Goal: Task Accomplishment & Management: Use online tool/utility

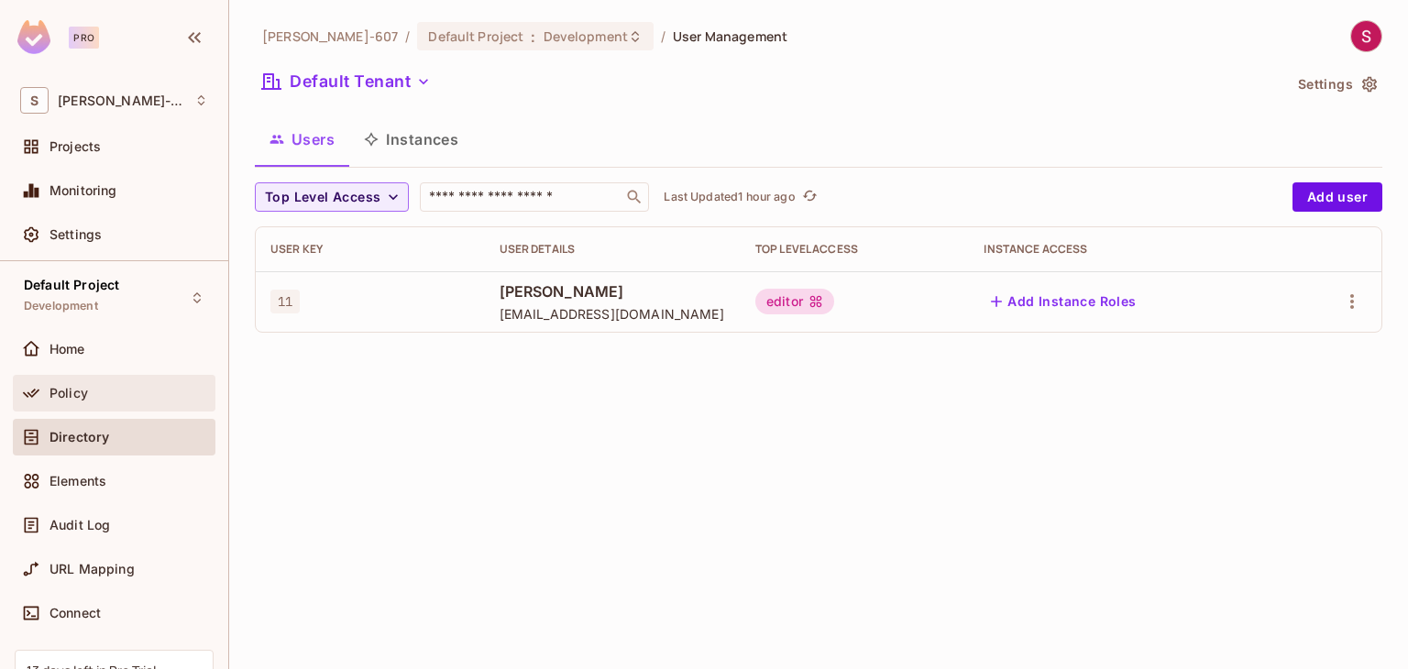
click at [70, 403] on div "Policy" at bounding box center [114, 393] width 203 height 37
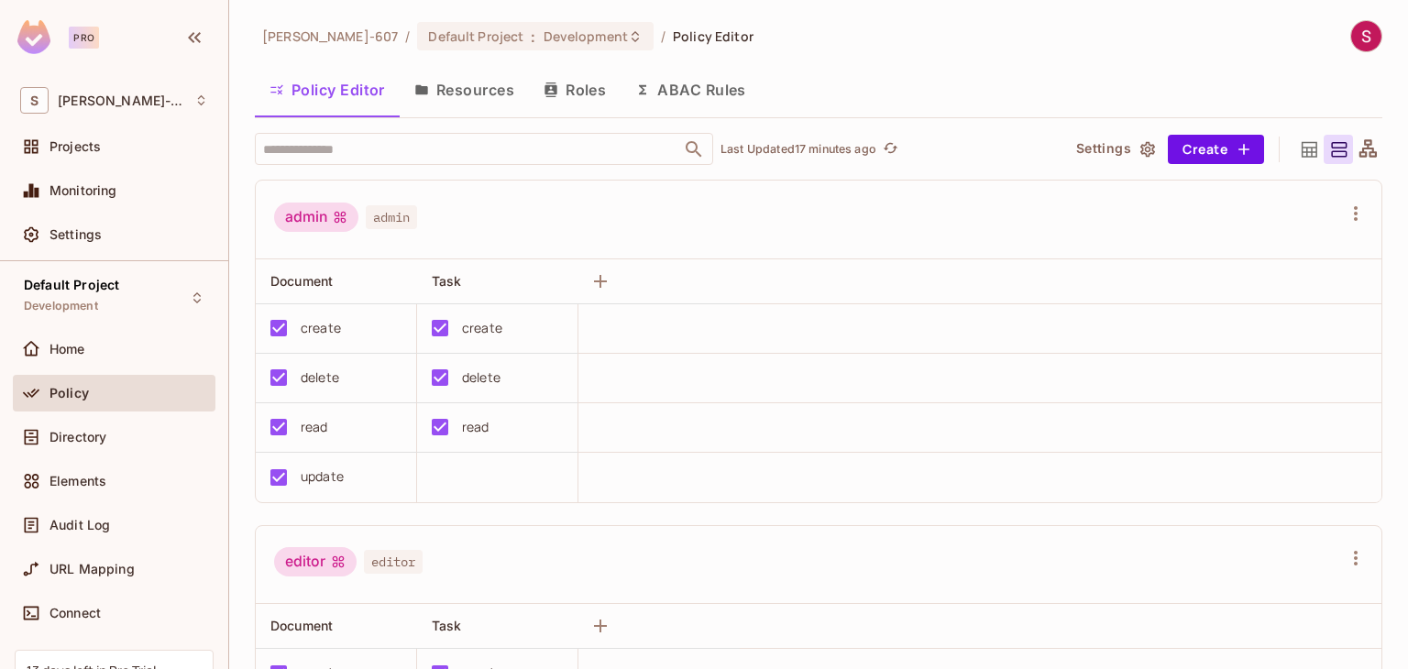
click at [482, 83] on button "Resources" at bounding box center [464, 90] width 129 height 46
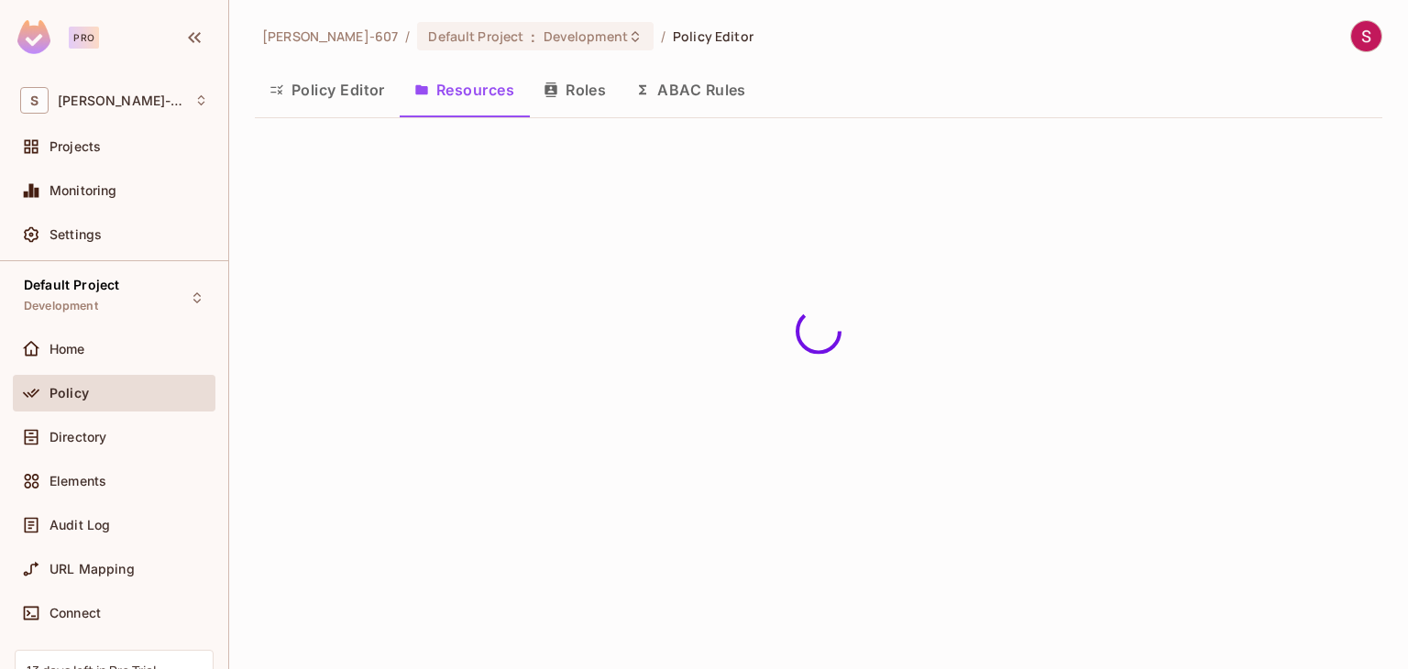
click at [577, 91] on button "Roles" at bounding box center [575, 90] width 92 height 46
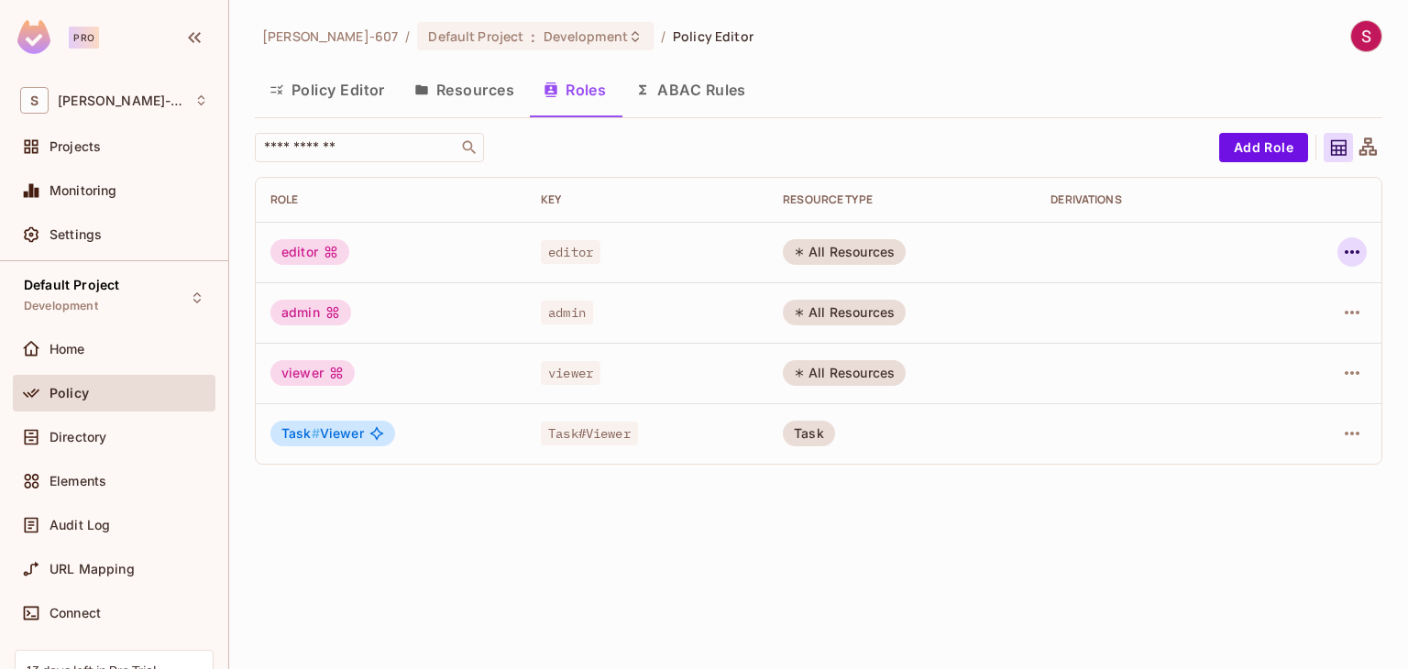
click at [1352, 243] on icon "button" at bounding box center [1352, 252] width 22 height 22
click at [718, 467] on div at bounding box center [704, 334] width 1408 height 669
click at [843, 375] on div "All Resources" at bounding box center [844, 373] width 123 height 26
click at [460, 92] on button "Resources" at bounding box center [464, 90] width 129 height 46
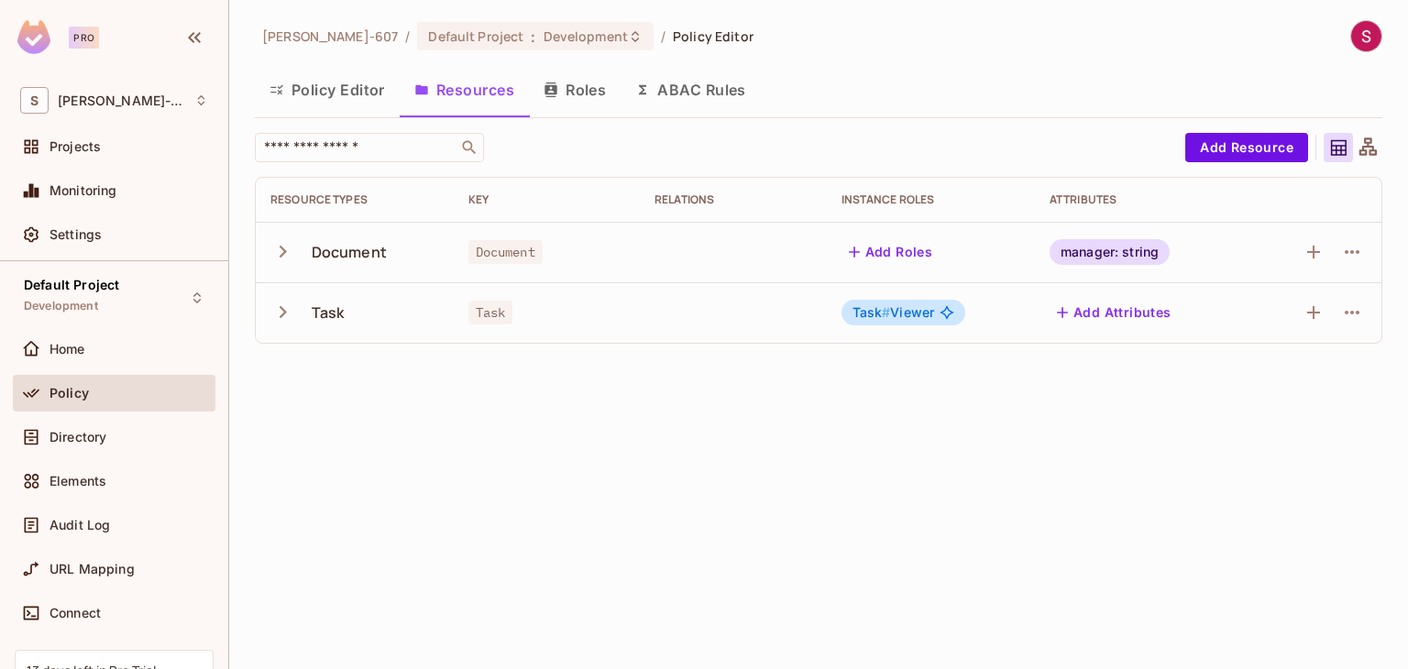
click at [1070, 313] on icon "button" at bounding box center [1062, 312] width 18 height 18
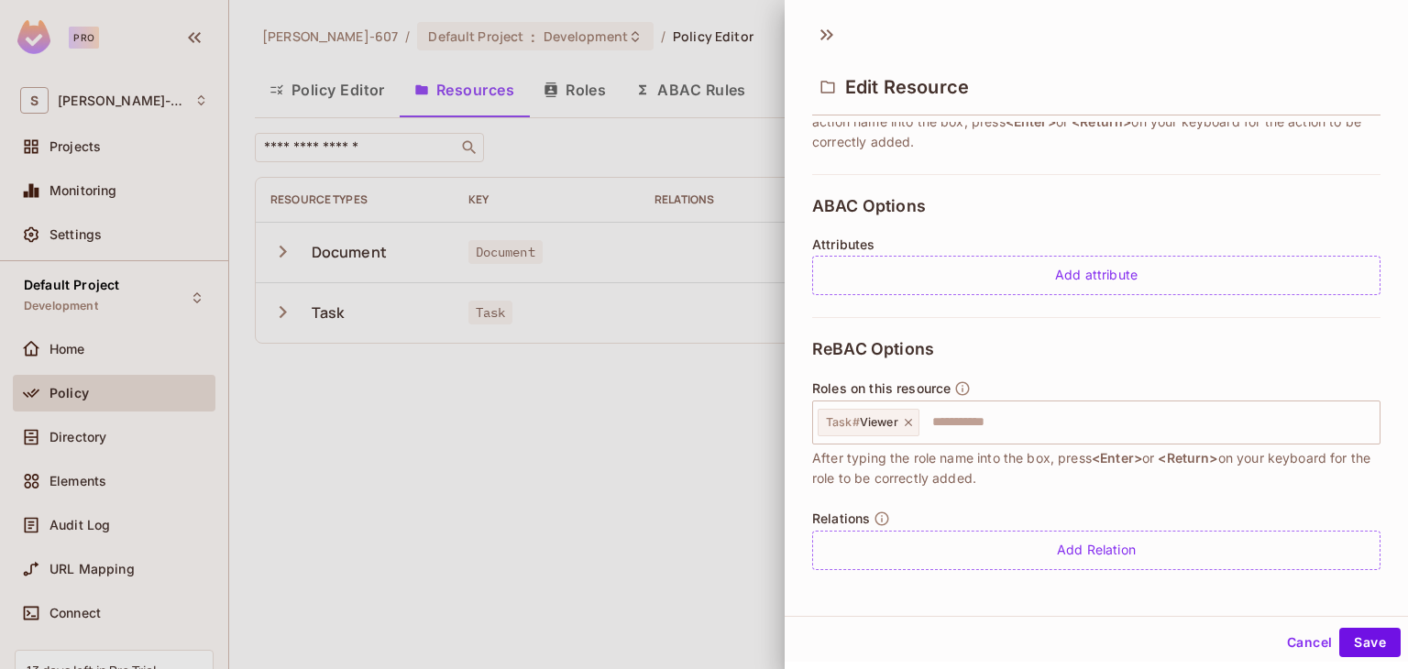
scroll to position [339, 0]
click at [907, 419] on icon at bounding box center [908, 419] width 7 height 7
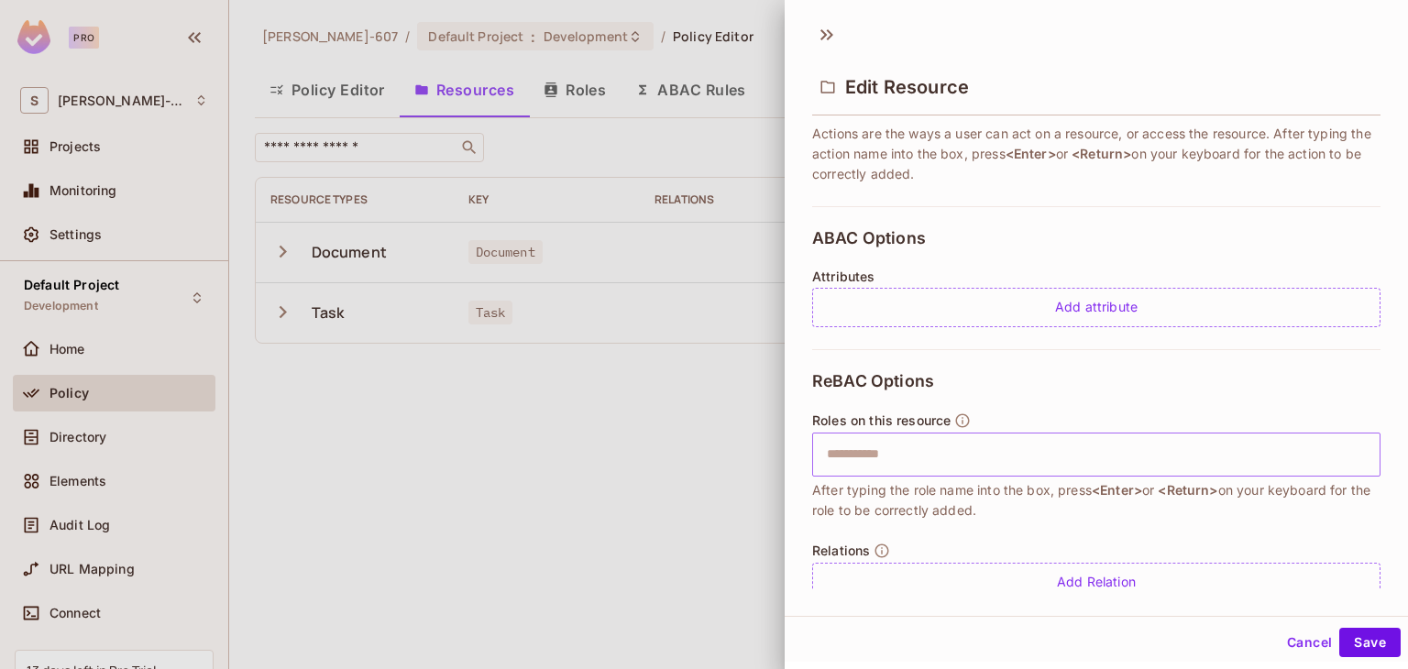
scroll to position [295, 0]
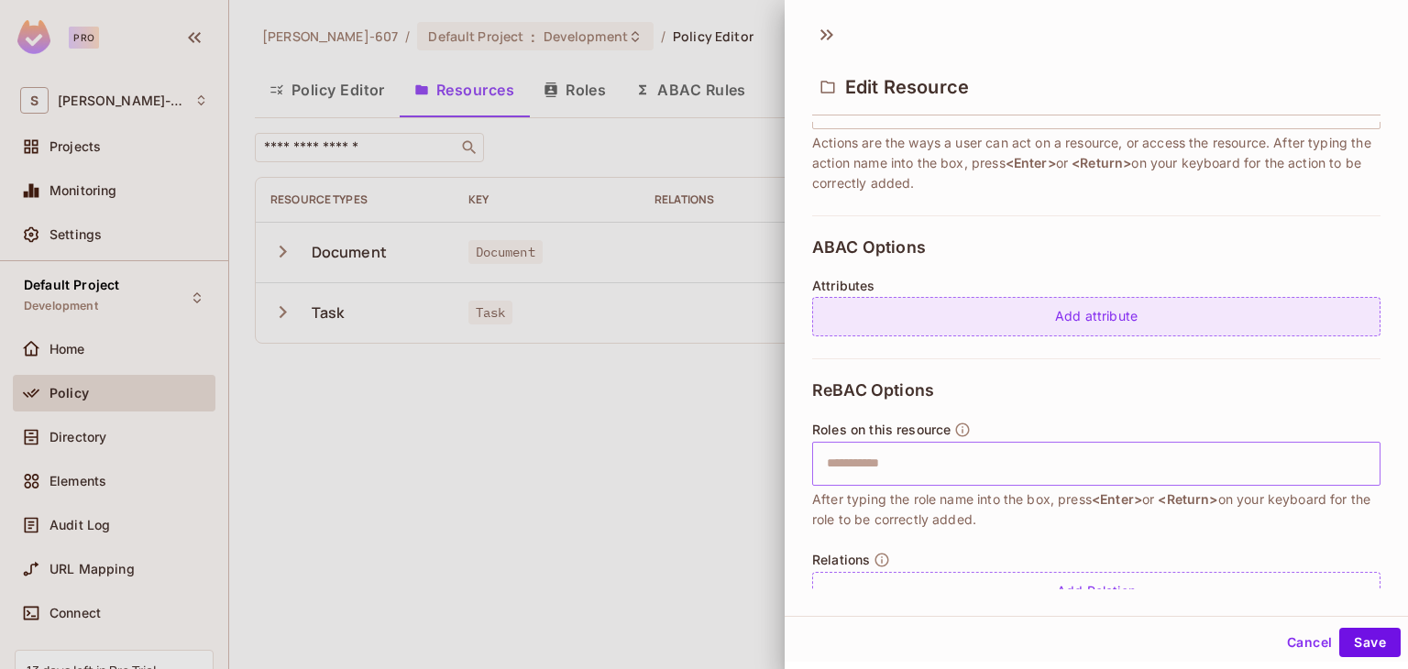
click at [1053, 320] on div "Add attribute" at bounding box center [1096, 316] width 568 height 39
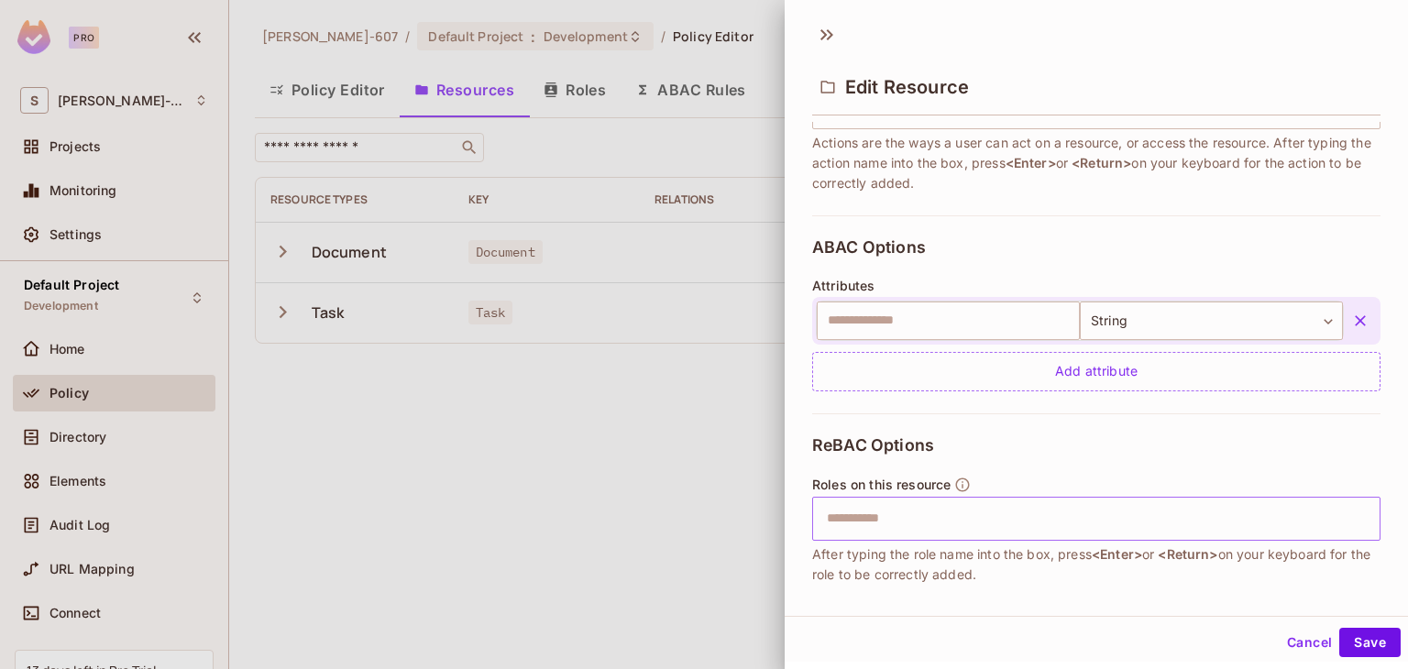
click at [1344, 323] on button "button" at bounding box center [1360, 320] width 33 height 33
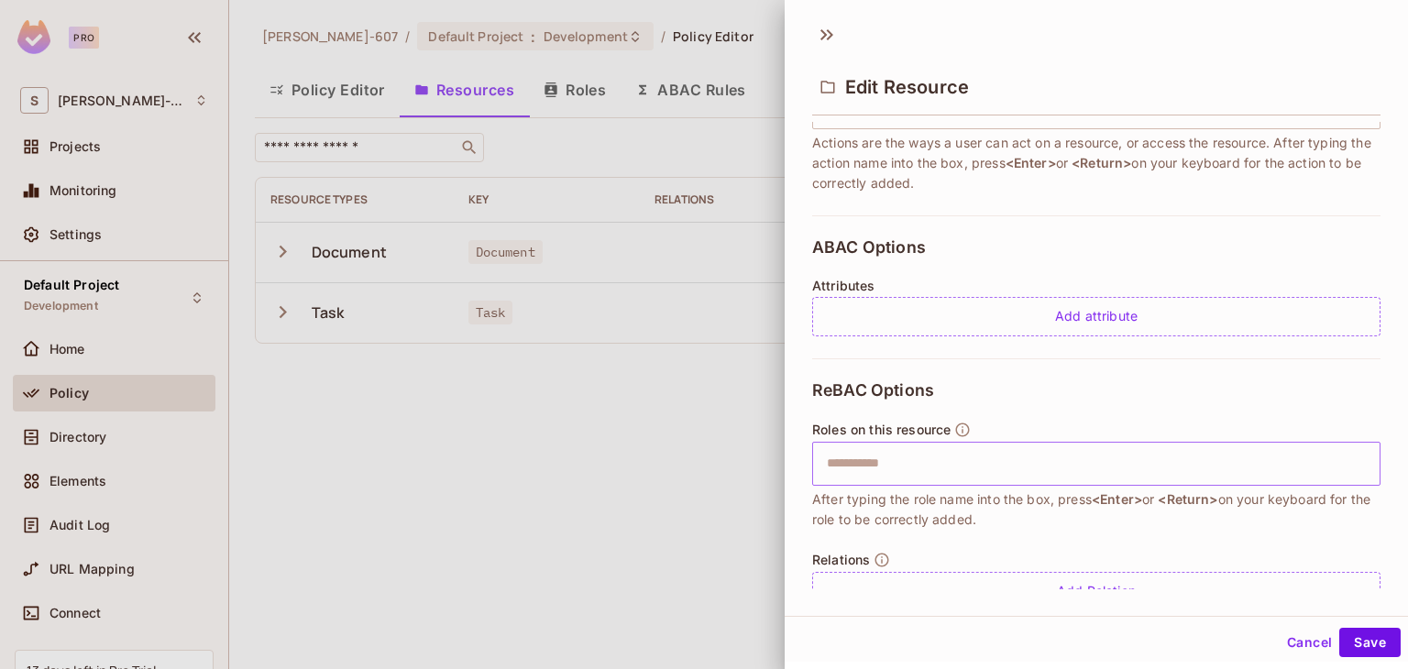
click at [726, 393] on div at bounding box center [704, 334] width 1408 height 669
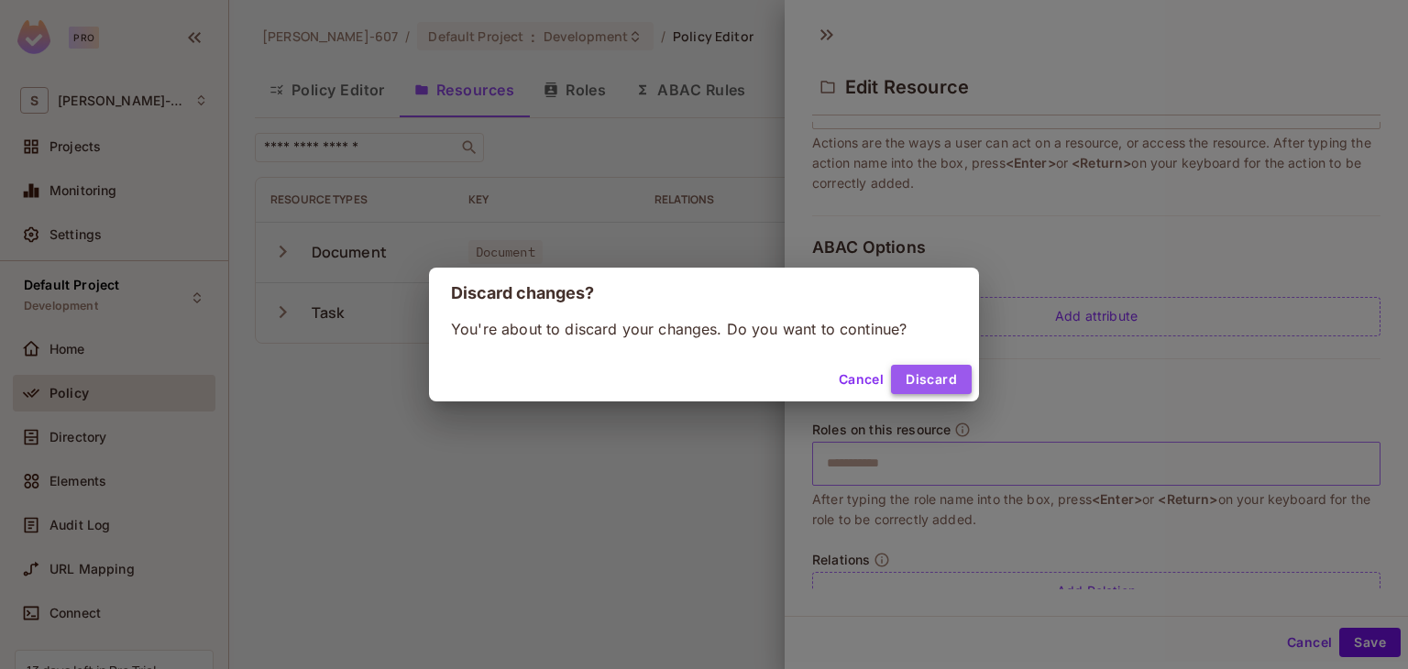
click at [937, 387] on button "Discard" at bounding box center [931, 379] width 81 height 29
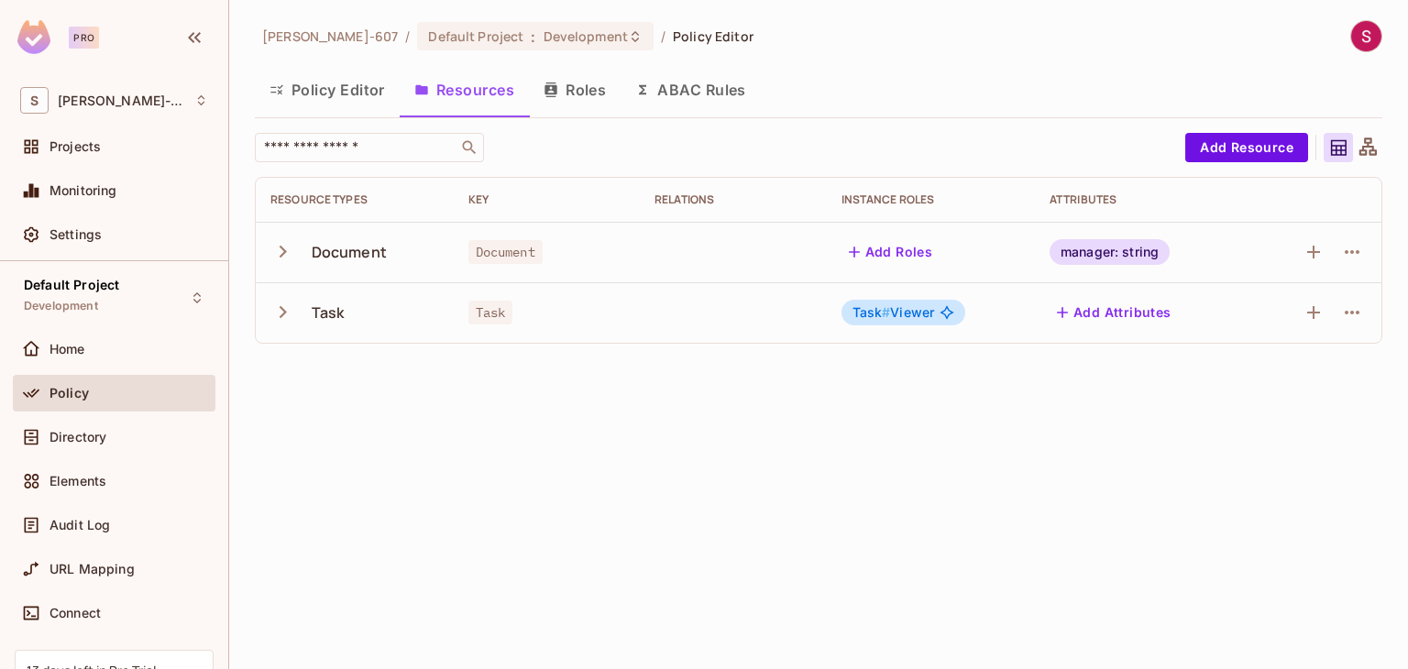
click at [567, 102] on button "Roles" at bounding box center [575, 90] width 92 height 46
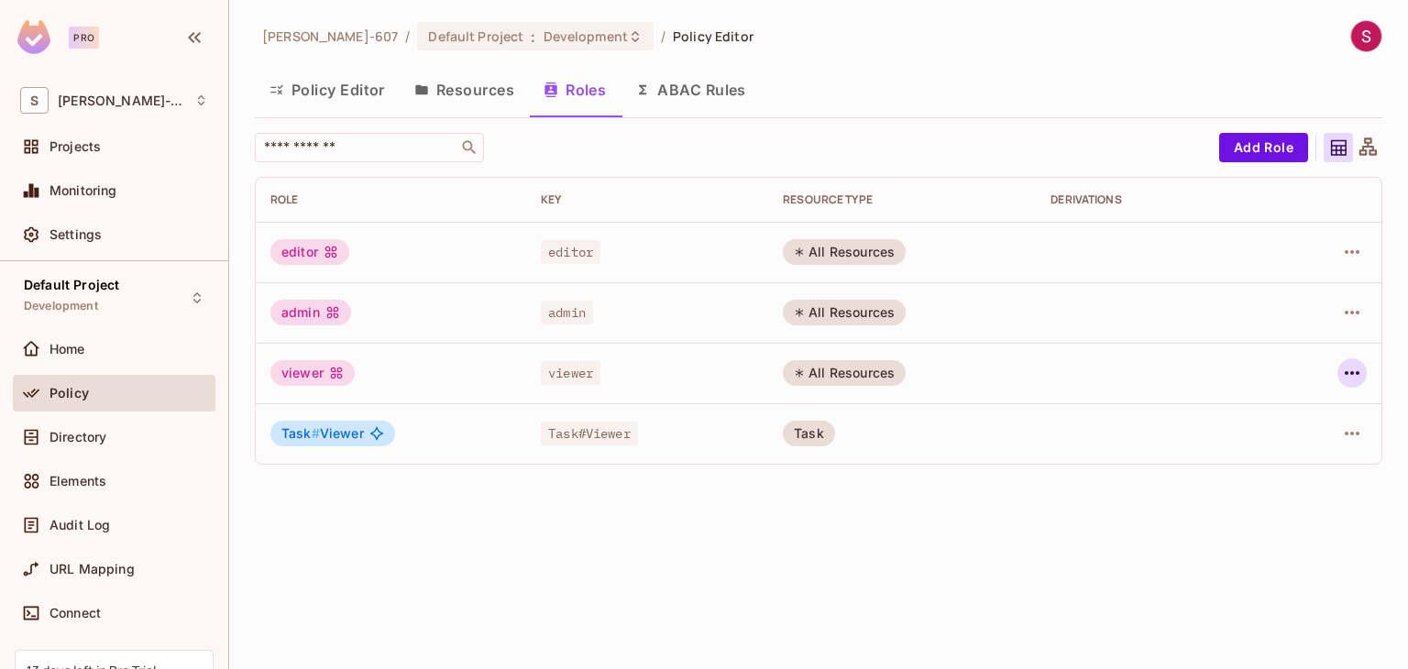
click at [1357, 379] on icon "button" at bounding box center [1352, 373] width 22 height 22
click at [1357, 379] on div at bounding box center [704, 334] width 1408 height 669
click at [468, 87] on button "Resources" at bounding box center [464, 90] width 129 height 46
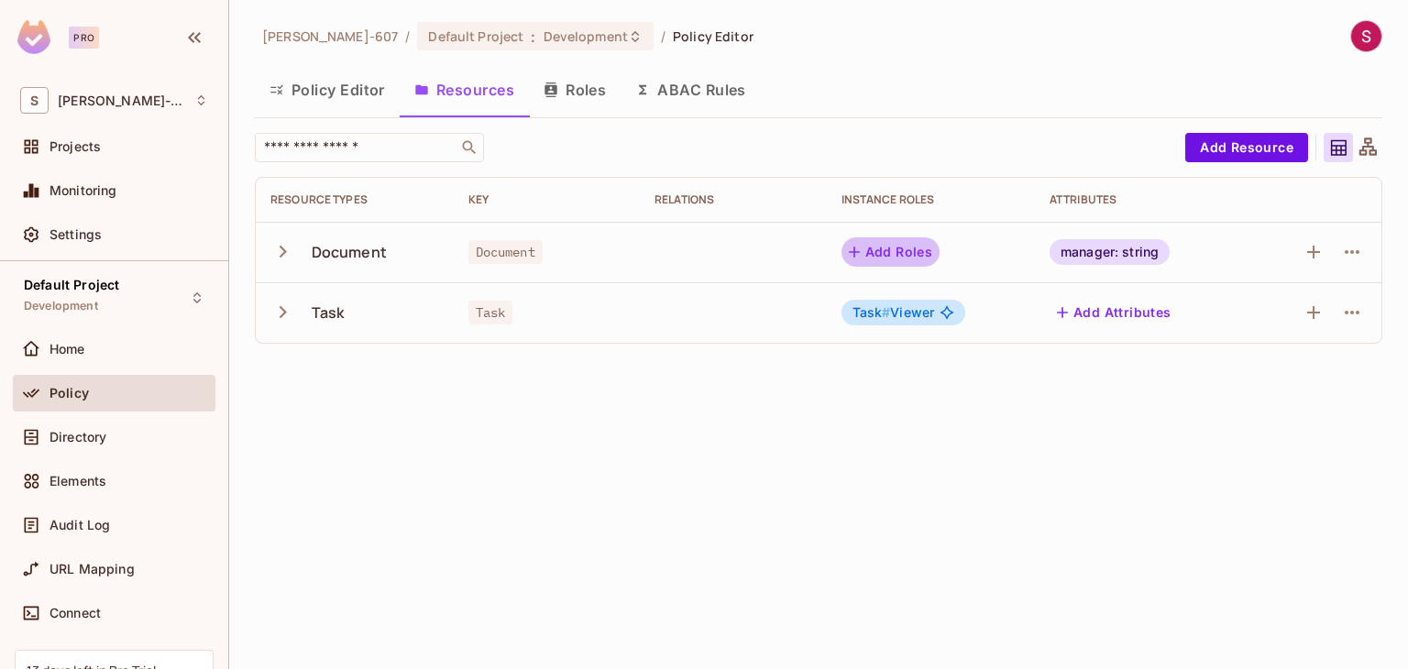
click at [861, 254] on icon "button" at bounding box center [854, 252] width 18 height 18
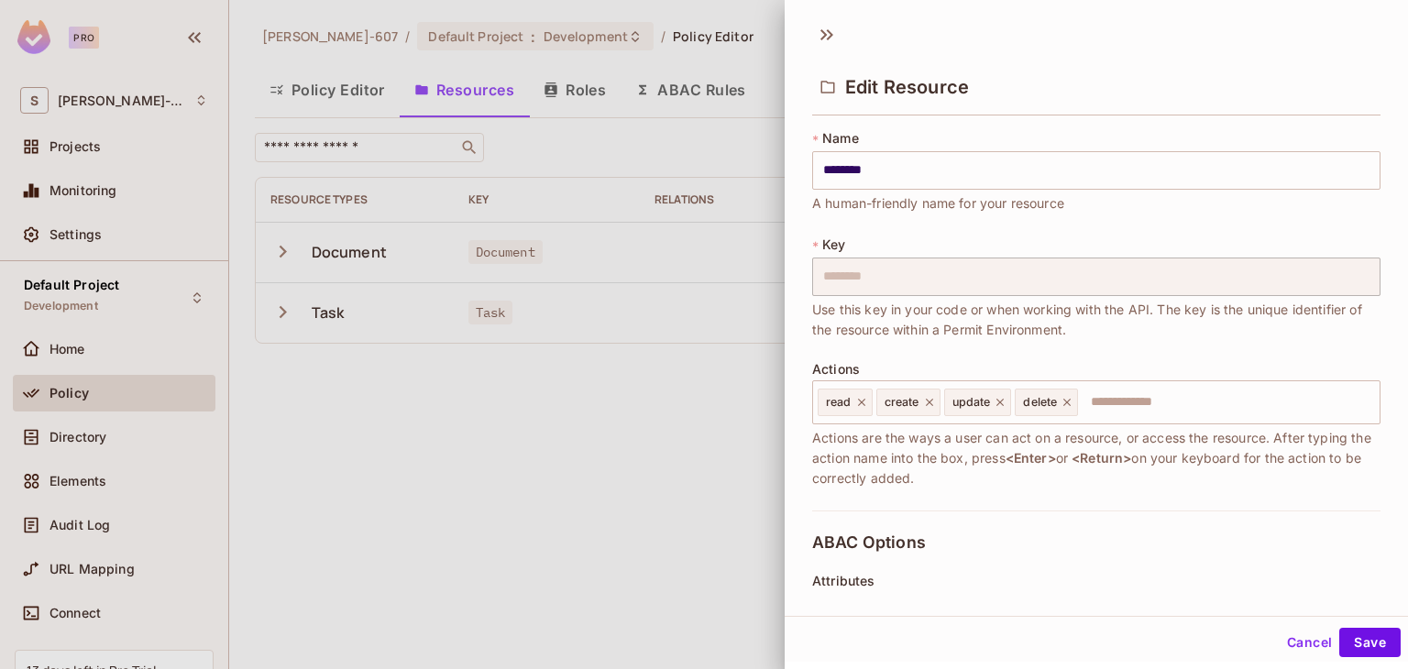
click at [631, 231] on div at bounding box center [704, 334] width 1408 height 669
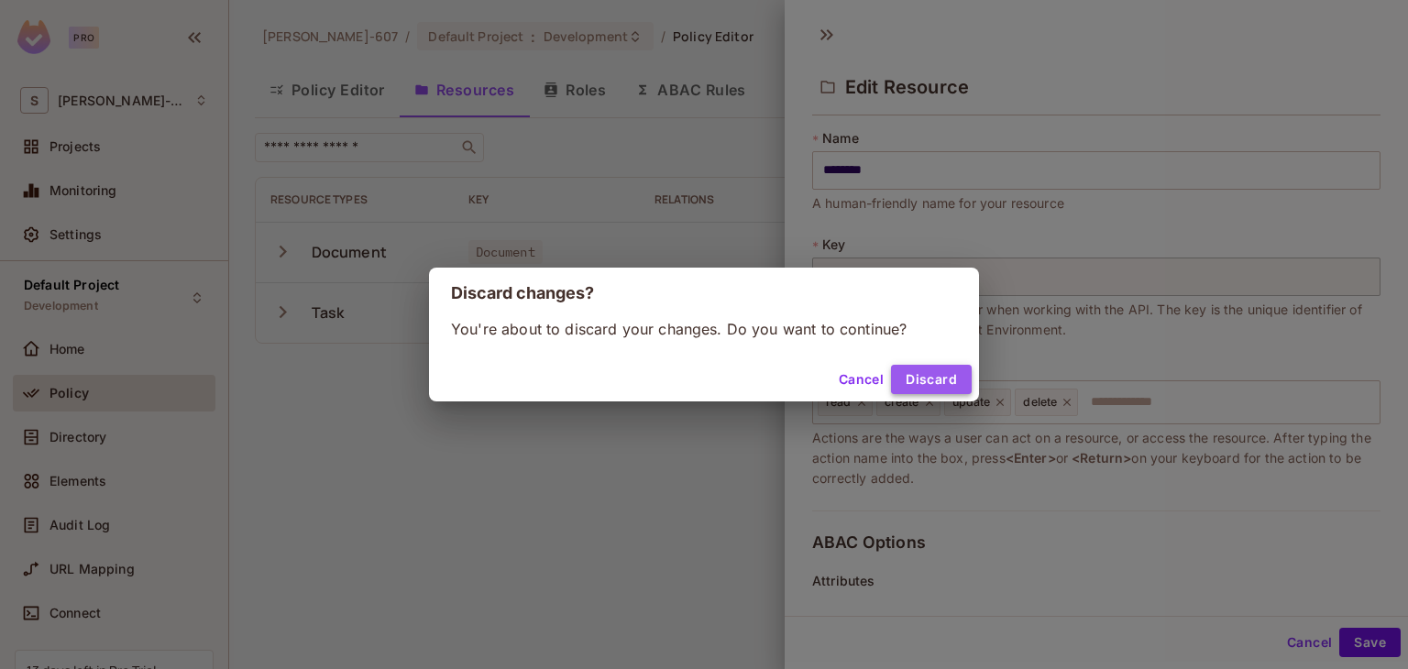
click at [942, 379] on button "Discard" at bounding box center [931, 379] width 81 height 29
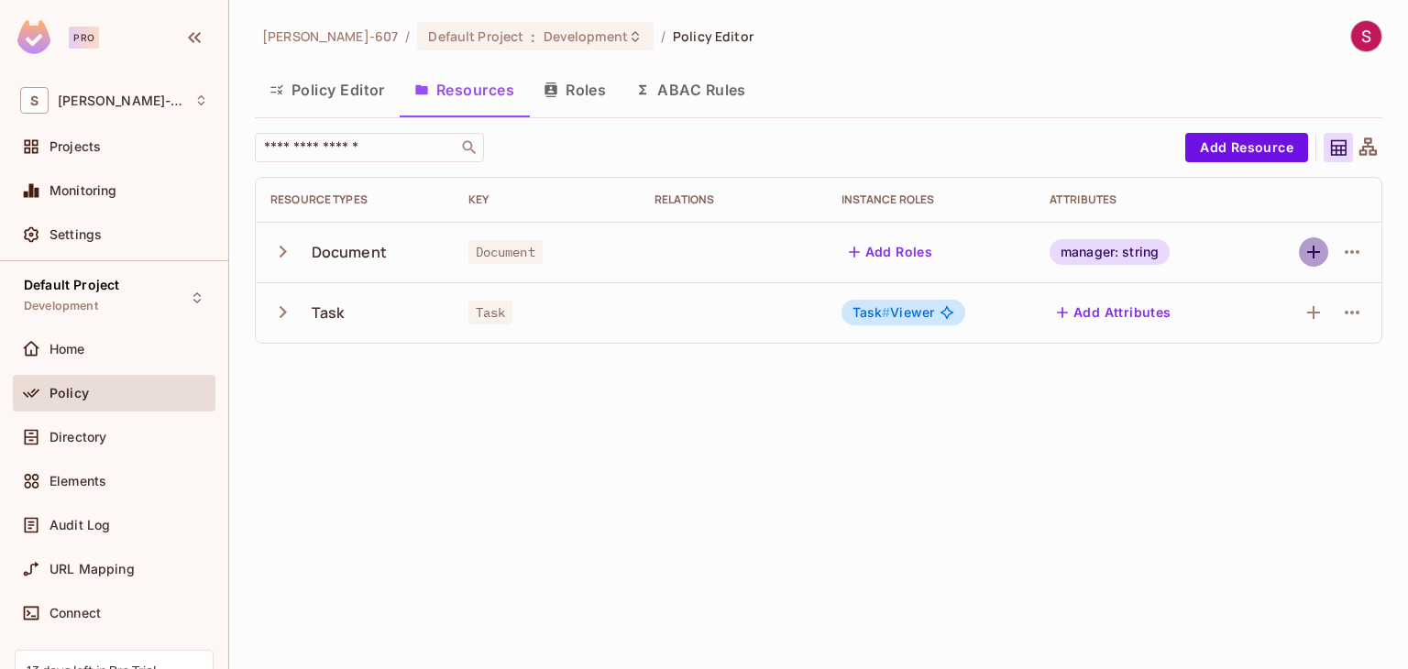
click at [1320, 250] on icon "button" at bounding box center [1313, 252] width 13 height 13
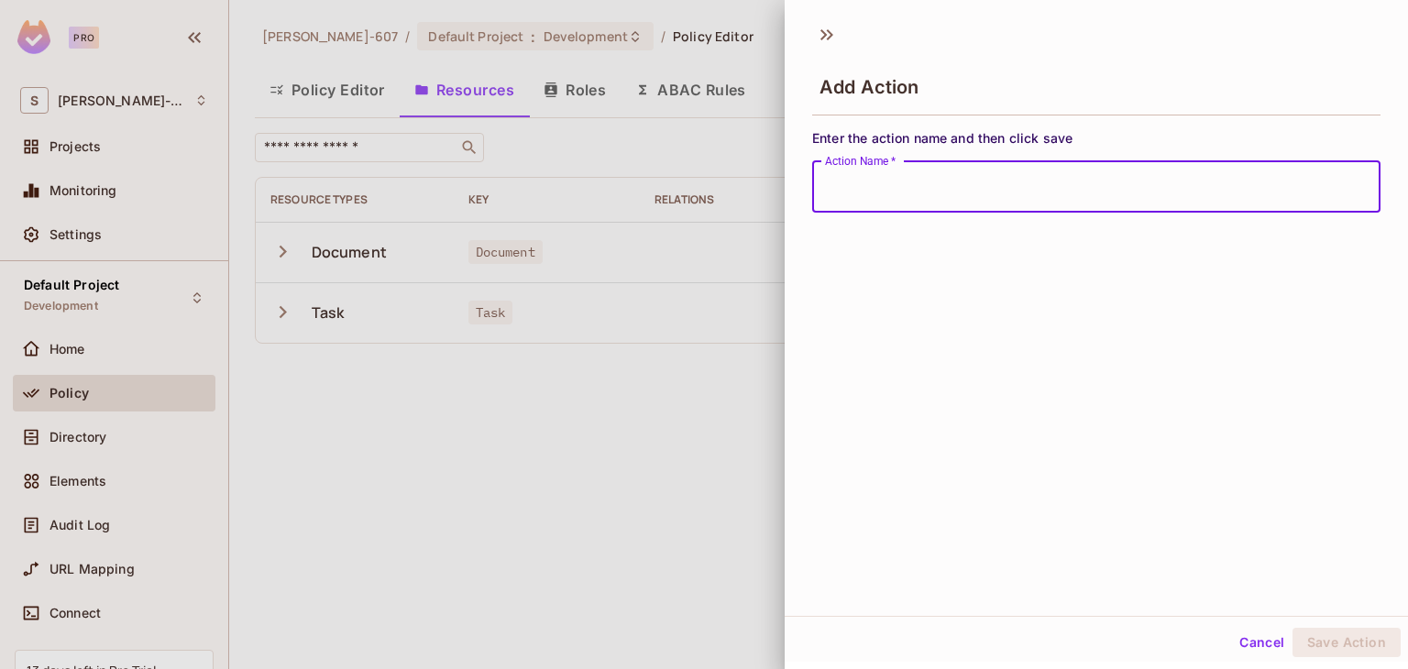
click at [660, 407] on div at bounding box center [704, 334] width 1408 height 669
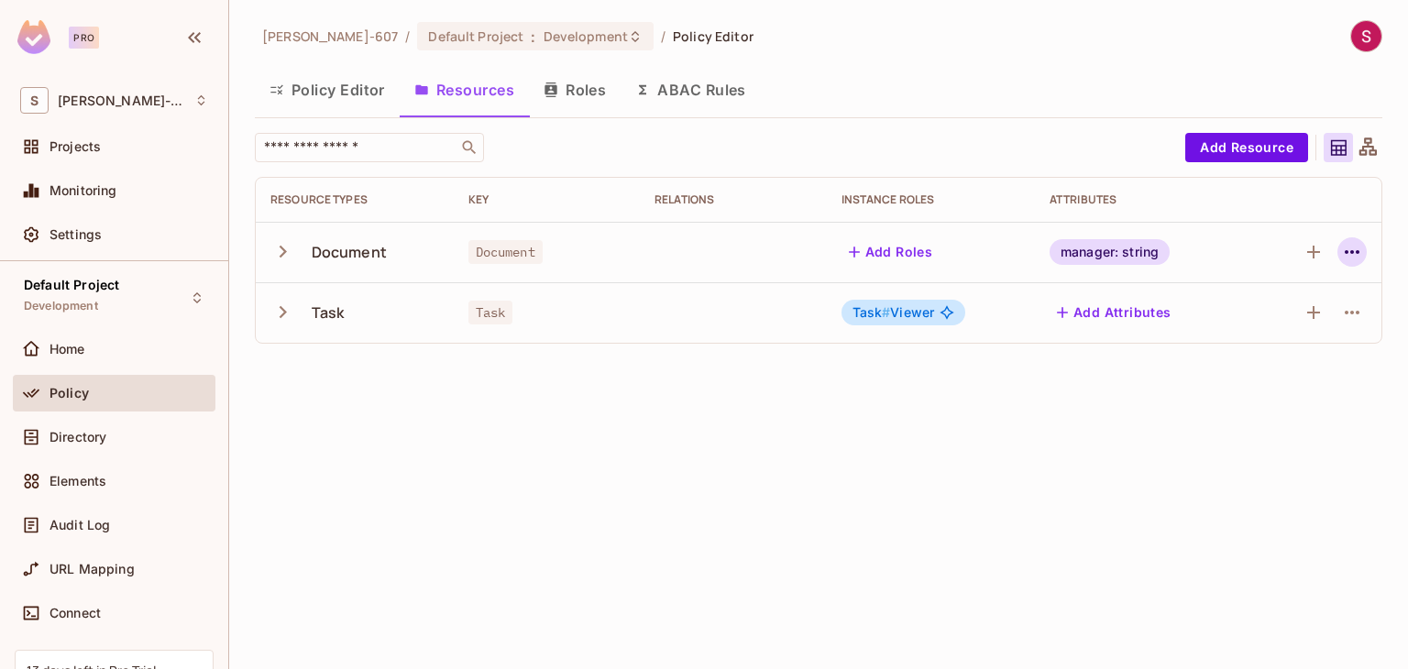
click at [1349, 250] on icon "button" at bounding box center [1352, 252] width 22 height 22
click at [901, 455] on div at bounding box center [704, 334] width 1408 height 669
click at [377, 86] on button "Policy Editor" at bounding box center [327, 90] width 145 height 46
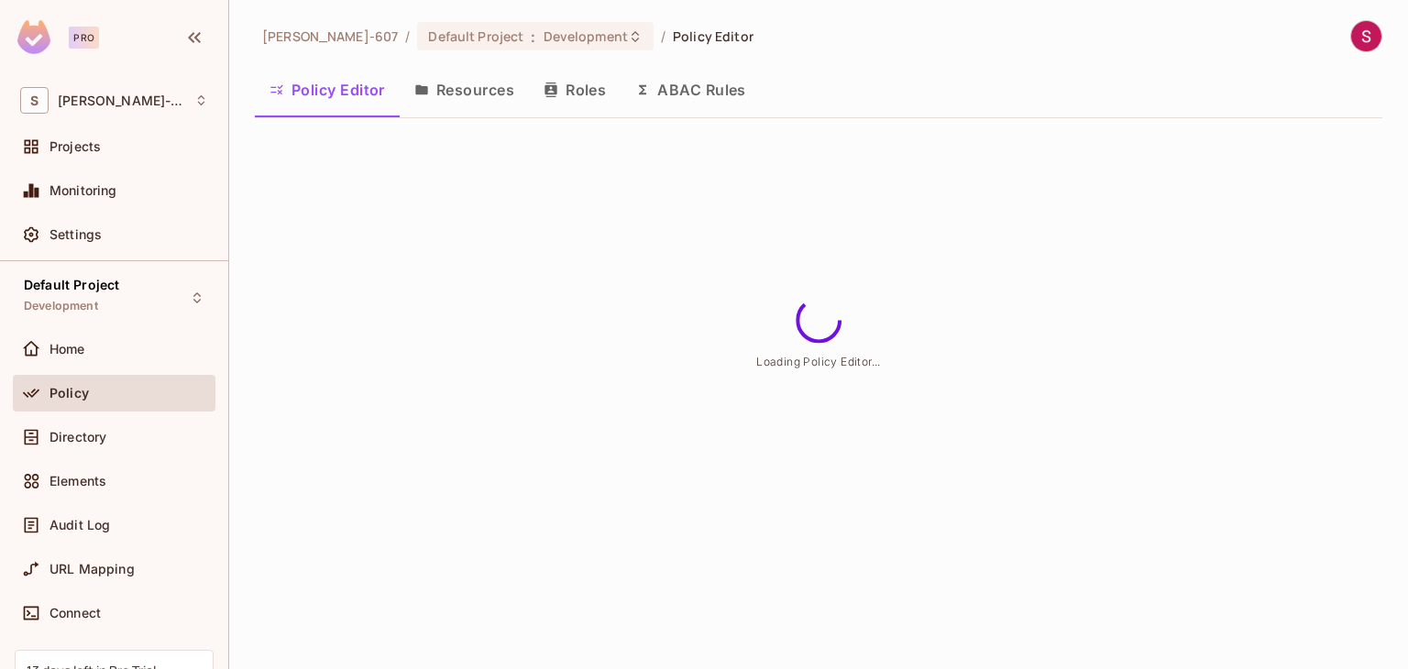
click at [448, 93] on button "Resources" at bounding box center [464, 90] width 129 height 46
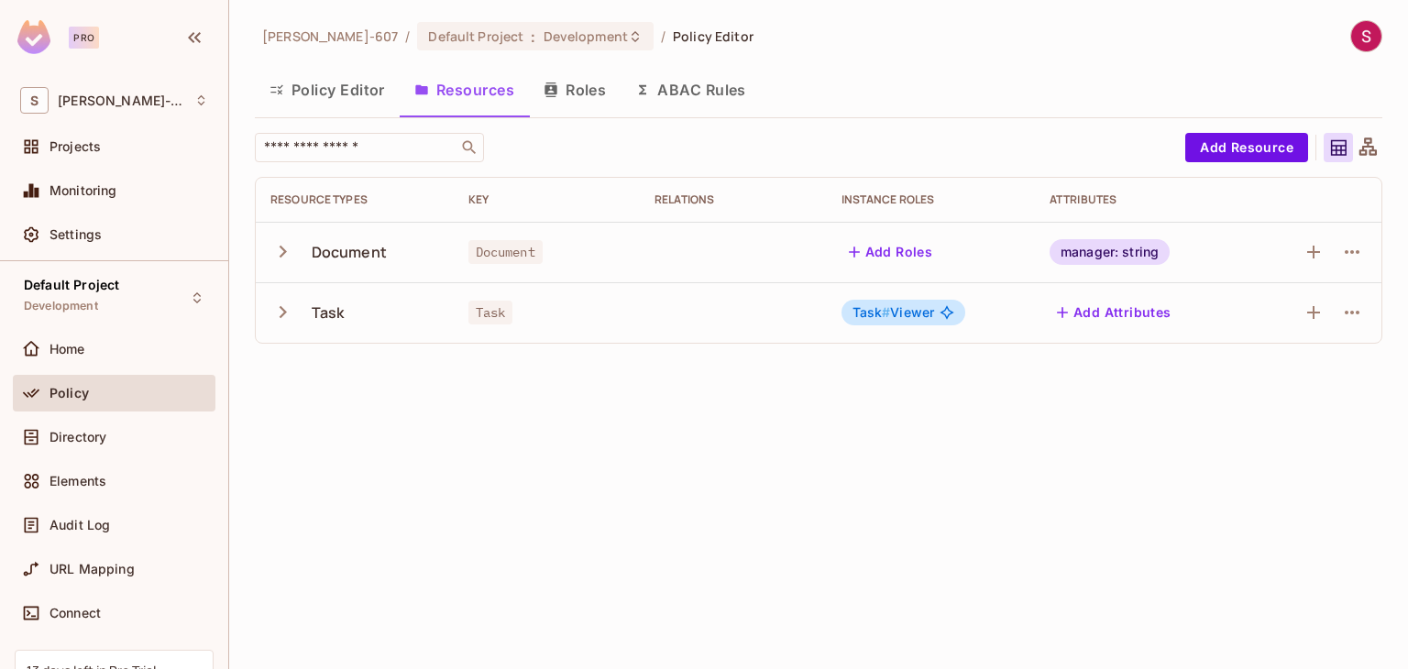
click at [320, 79] on button "Policy Editor" at bounding box center [327, 90] width 145 height 46
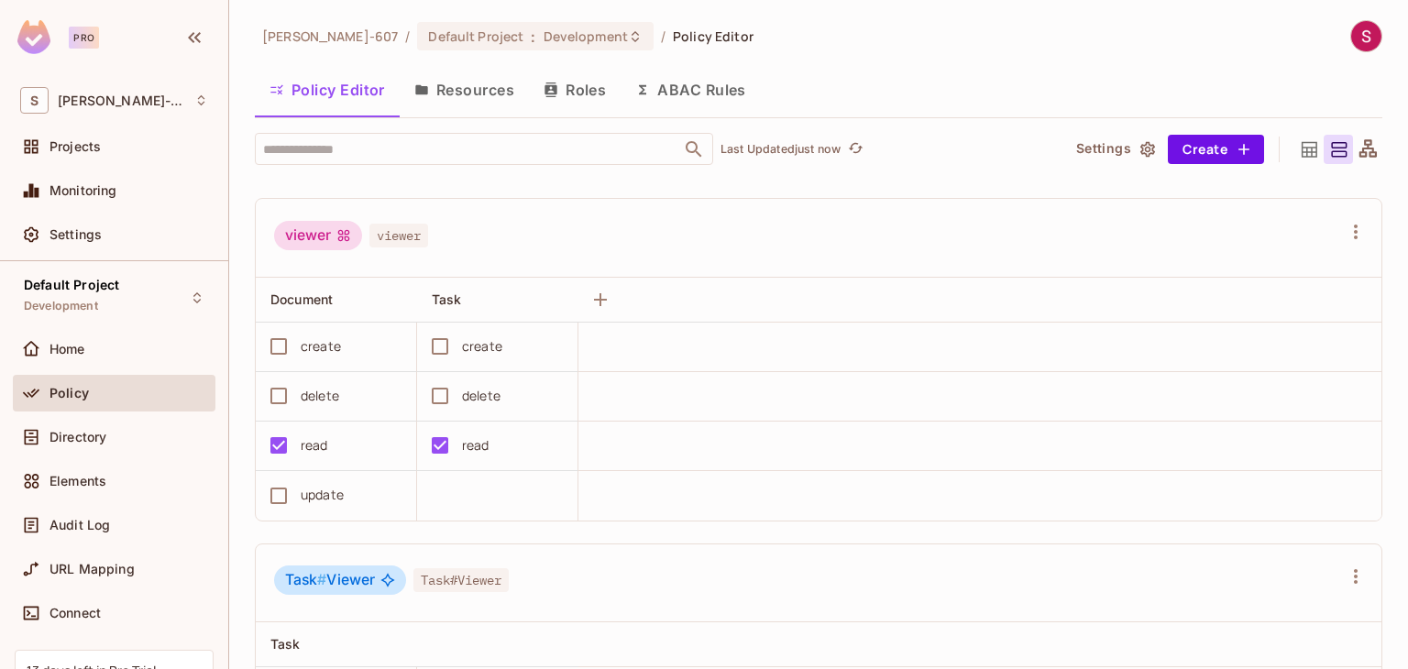
scroll to position [761, 0]
